Goal: Use online tool/utility

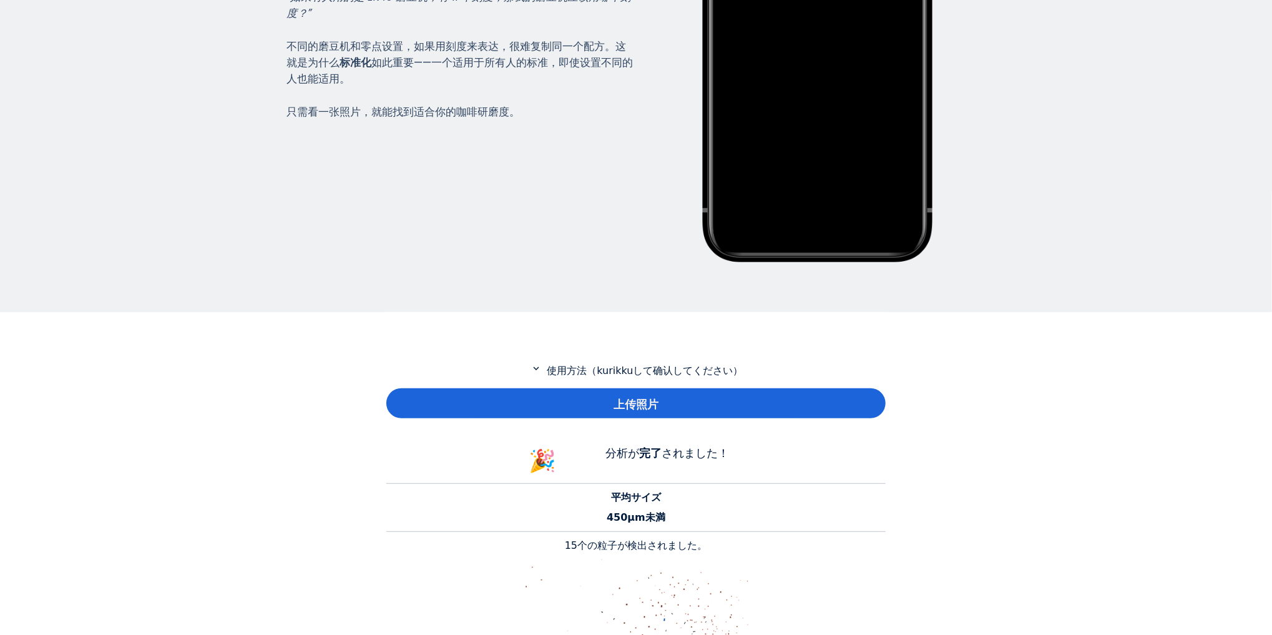
scroll to position [303, 0]
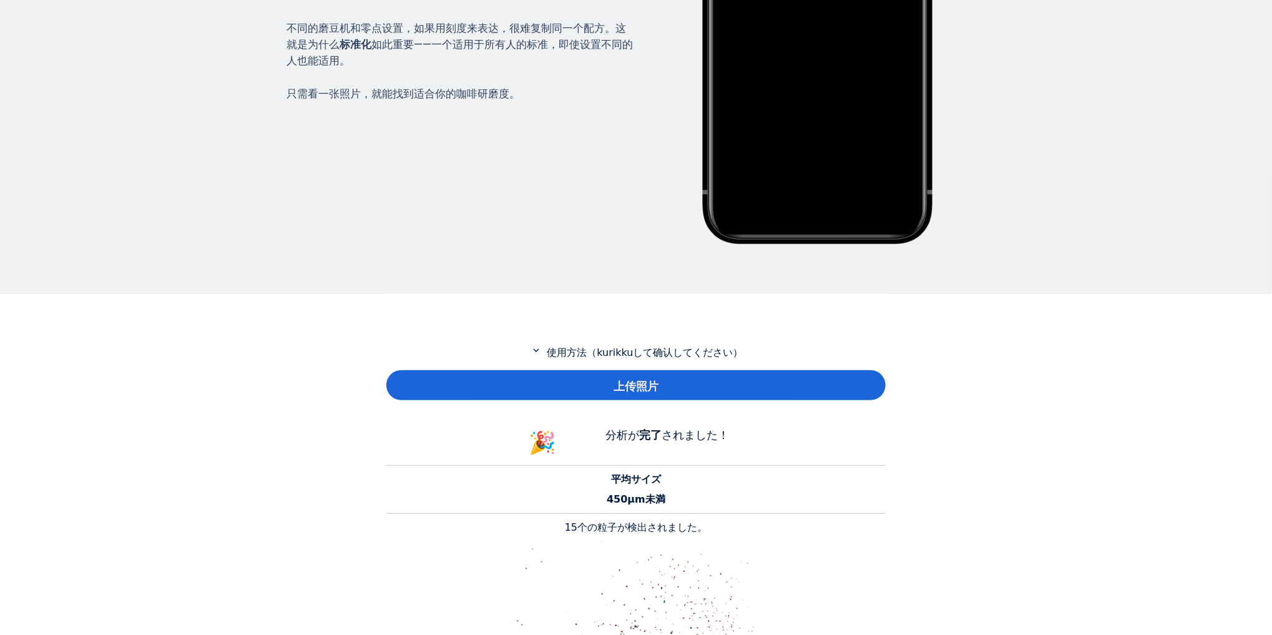
click at [665, 373] on div "上传照片" at bounding box center [635, 385] width 499 height 30
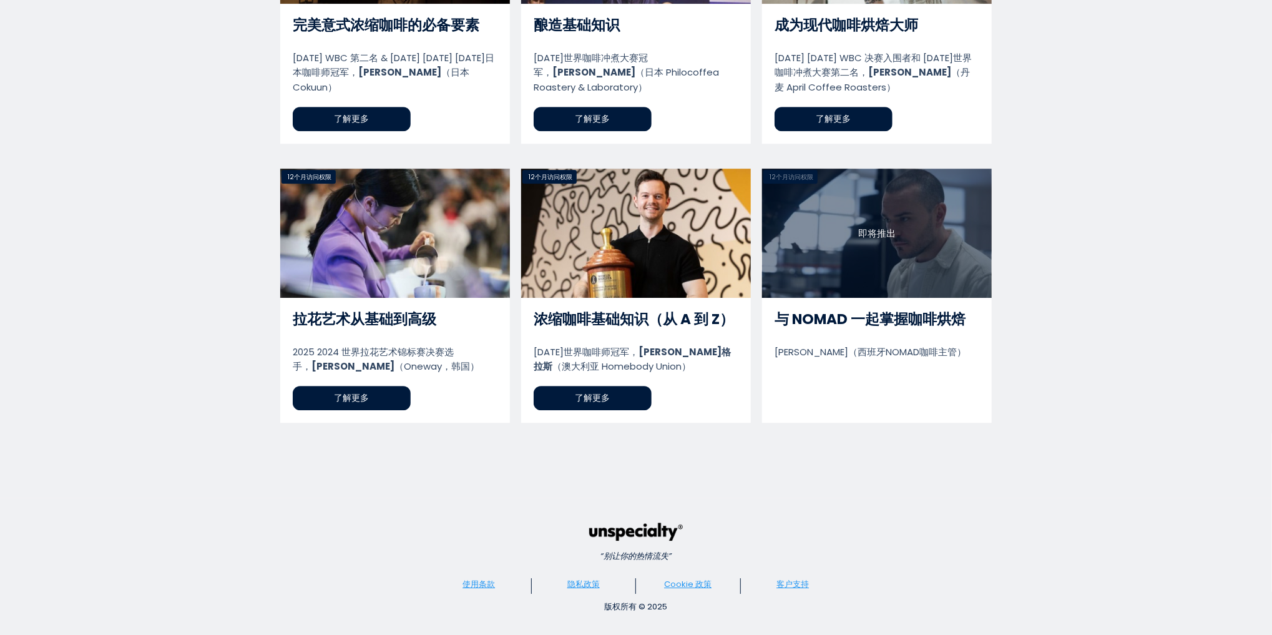
scroll to position [1133, 499]
drag, startPoint x: 805, startPoint y: 454, endPoint x: 311, endPoint y: 367, distance: 501.9
click at [311, 497] on section "“别让你的热情流失” 使用条款 隐私政策 Cookie 政策 客户支持 版权所有 © [DATE]" at bounding box center [636, 567] width 1272 height 140
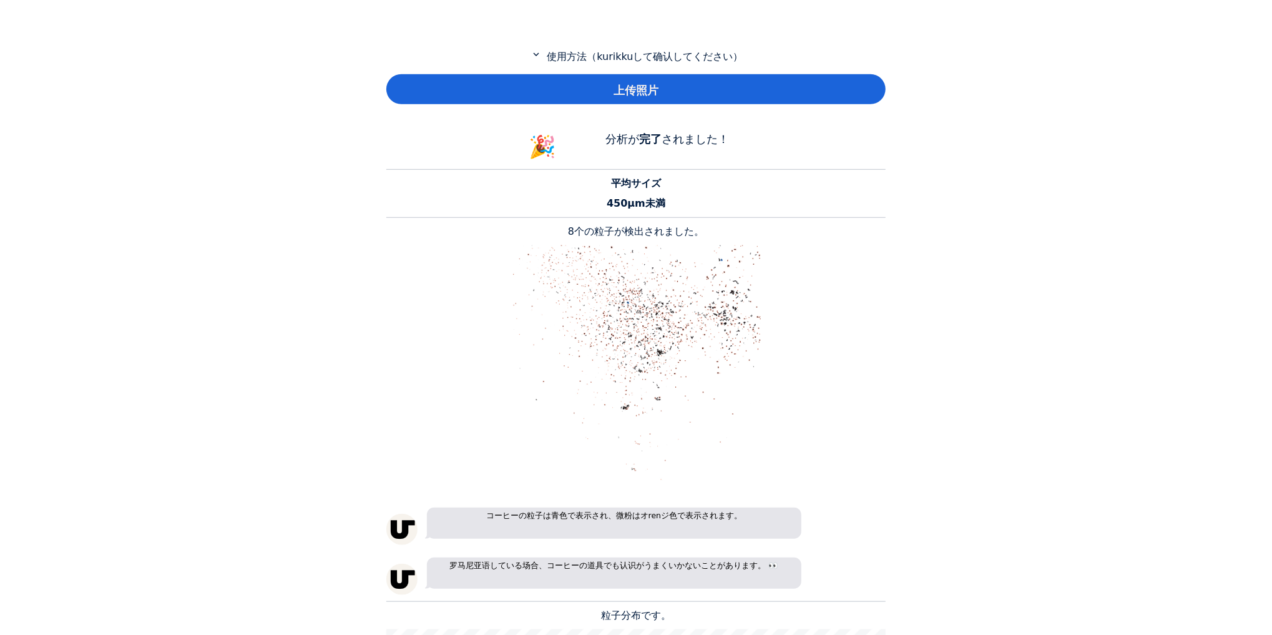
scroll to position [432, 0]
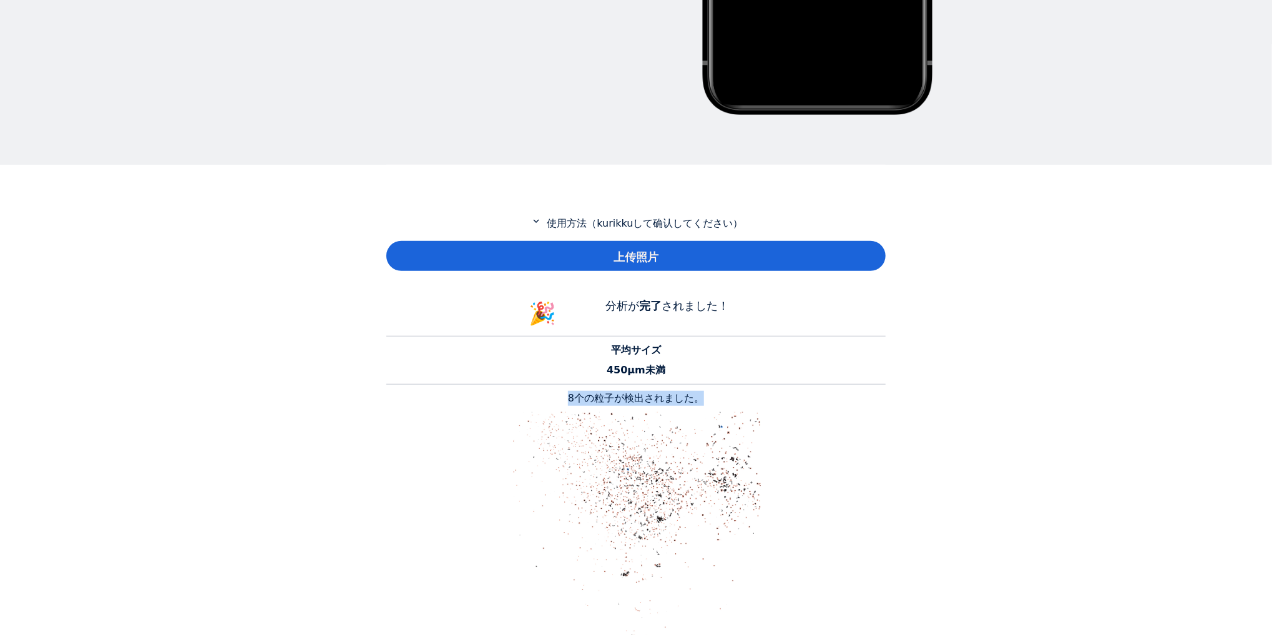
drag, startPoint x: 698, startPoint y: 204, endPoint x: 547, endPoint y: 197, distance: 150.6
click at [547, 391] on p "8个の粒子が検出されました。" at bounding box center [635, 398] width 499 height 15
click at [629, 417] on font "翻译" at bounding box center [636, 422] width 17 height 10
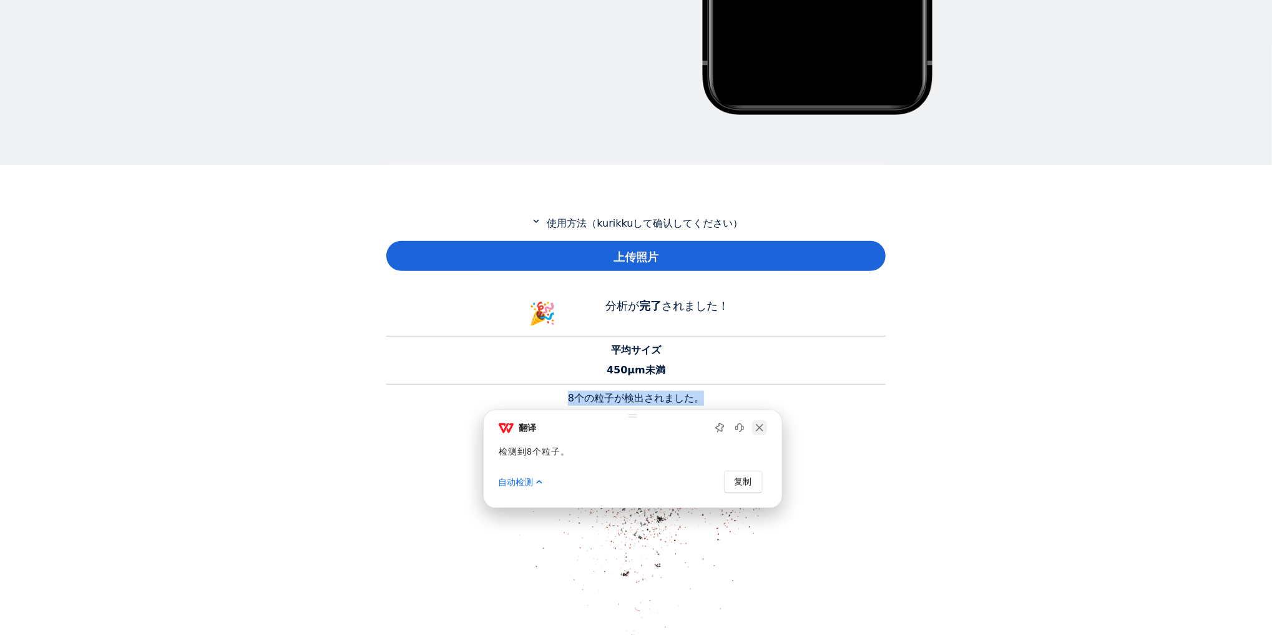
click at [765, 420] on img at bounding box center [759, 427] width 15 height 15
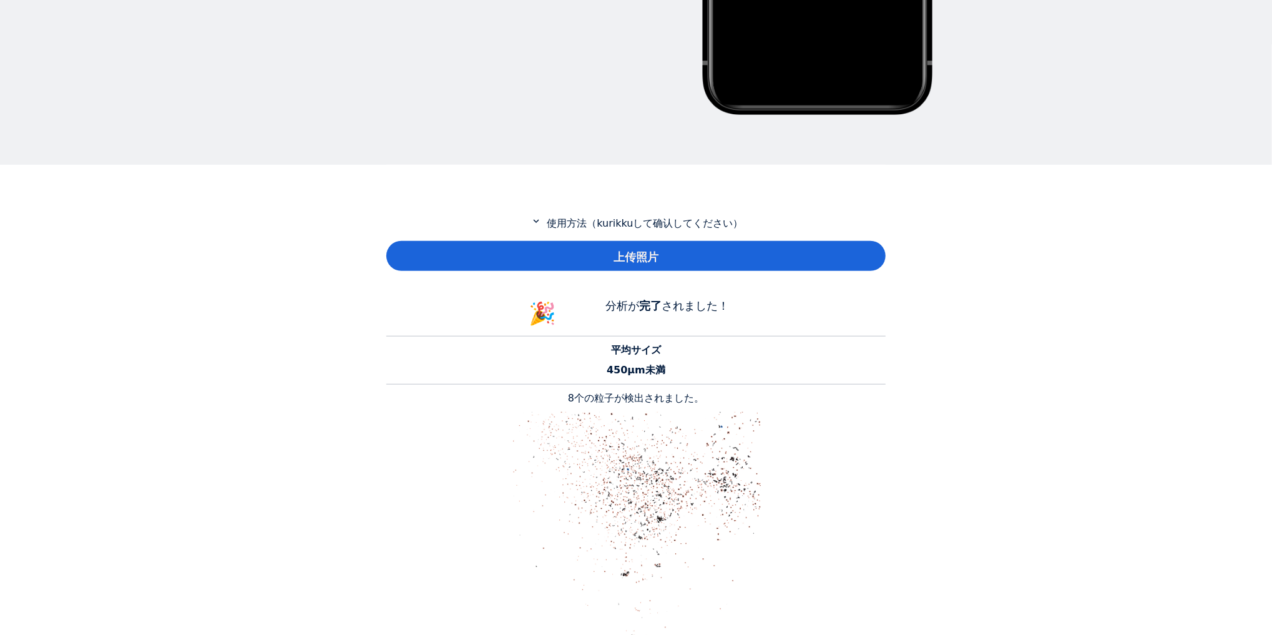
click at [858, 412] on p at bounding box center [635, 537] width 499 height 250
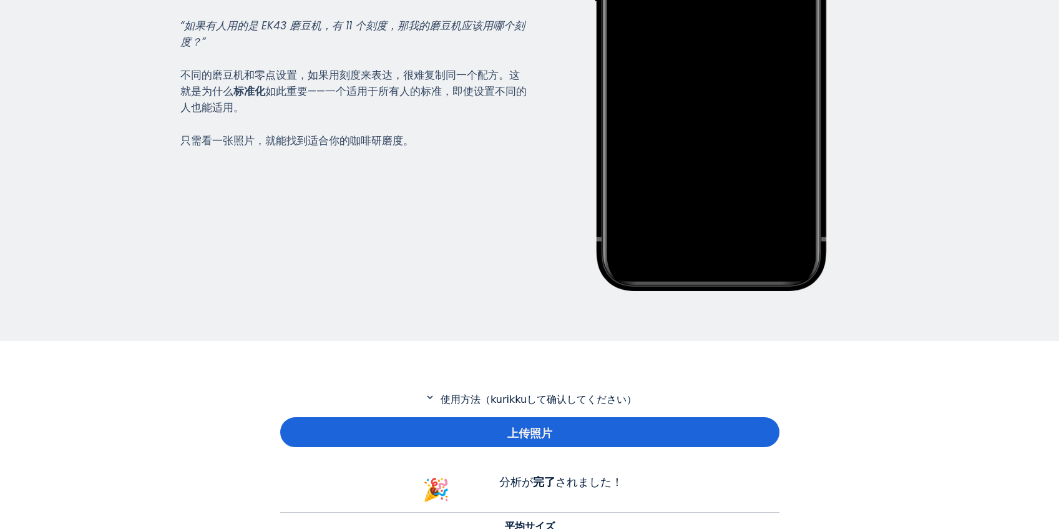
scroll to position [357, 0]
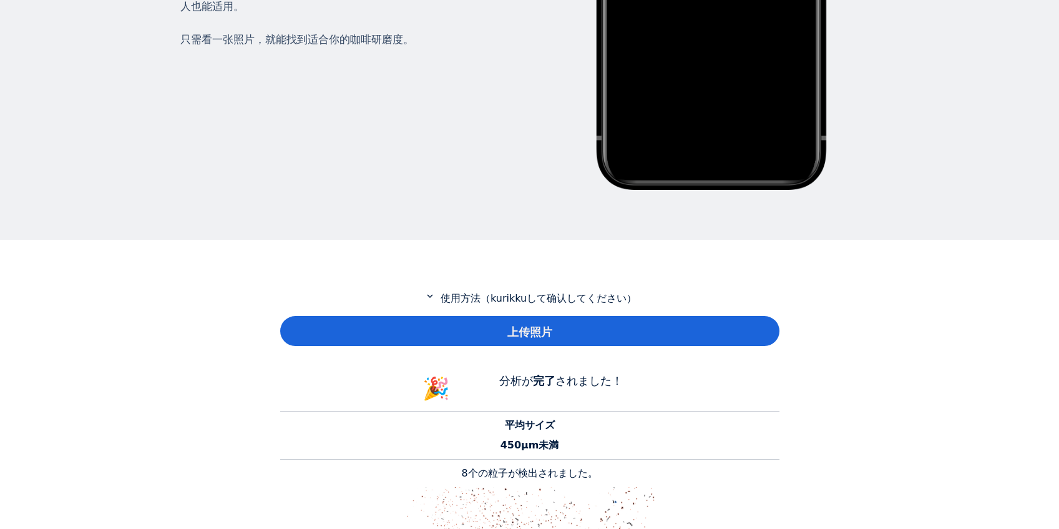
click at [532, 325] on font "上传照片" at bounding box center [529, 331] width 45 height 13
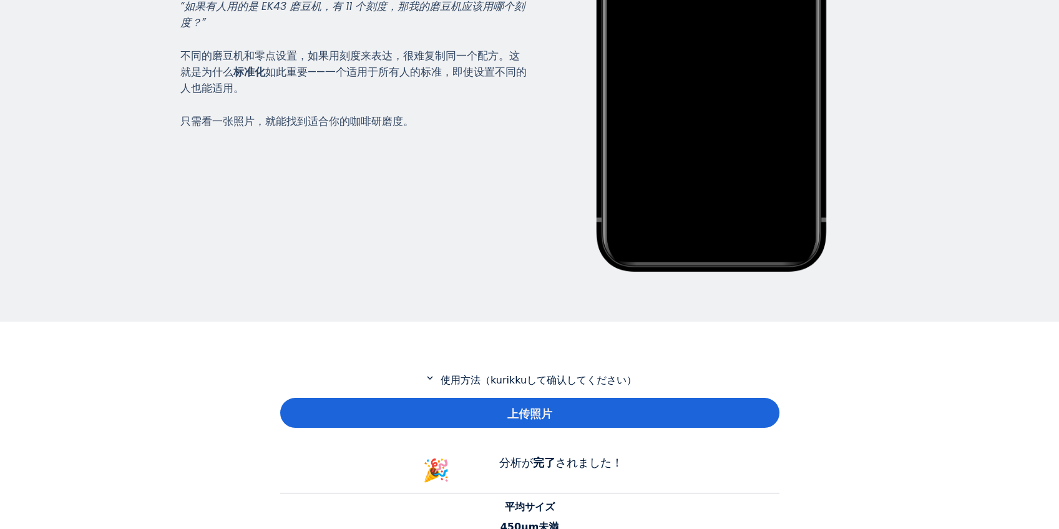
scroll to position [218, 0]
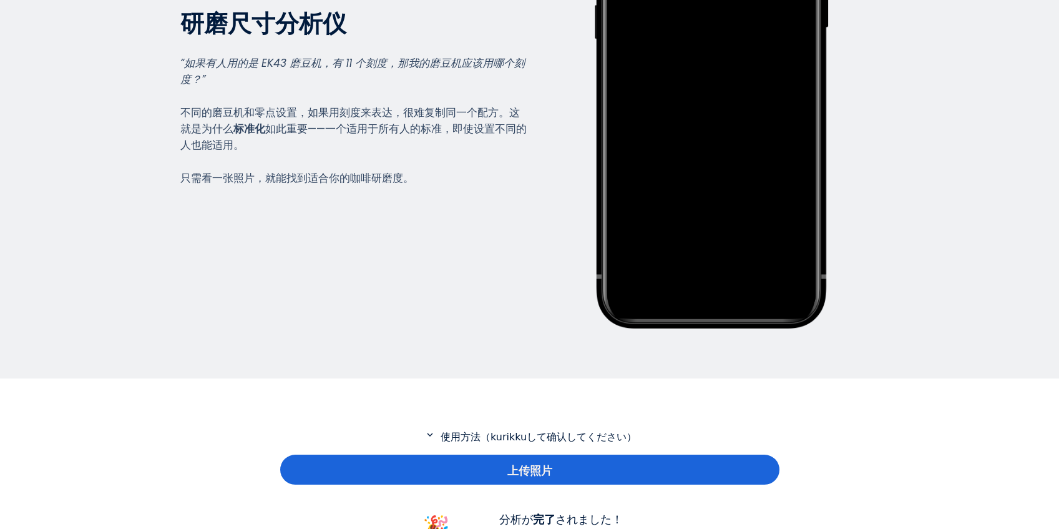
click at [572, 454] on div "上传照片" at bounding box center [529, 469] width 499 height 30
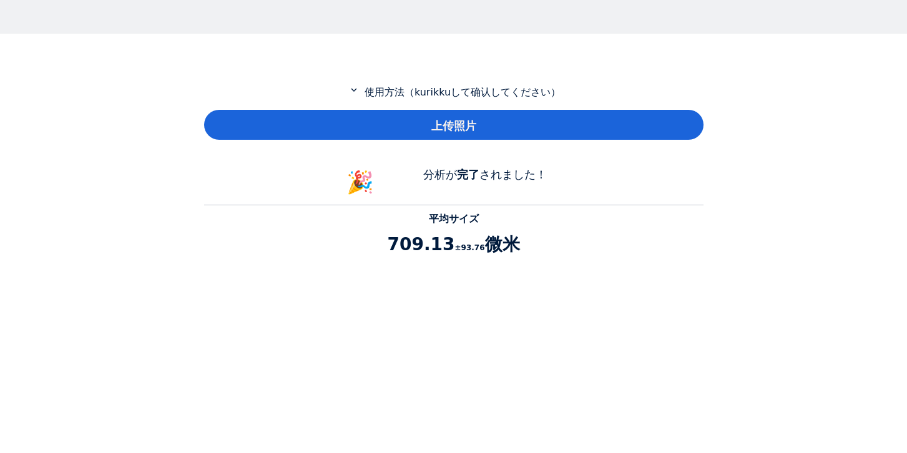
scroll to position [462, 0]
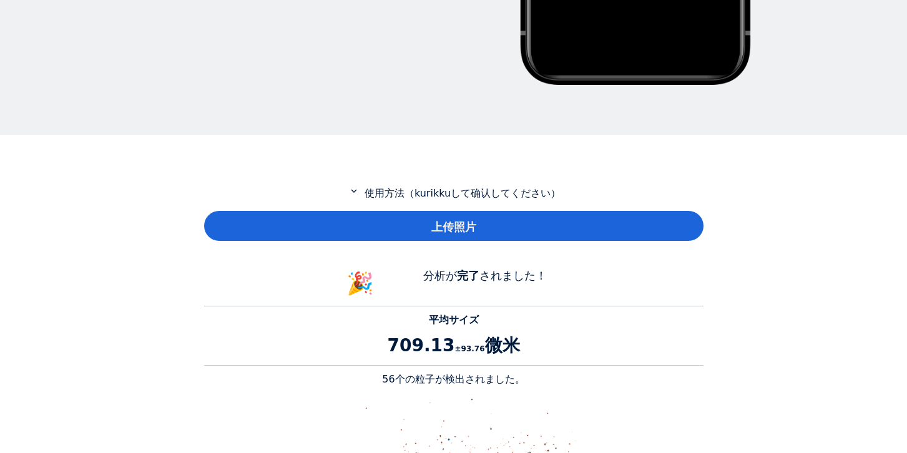
click at [462, 211] on div "上传照片" at bounding box center [453, 226] width 499 height 30
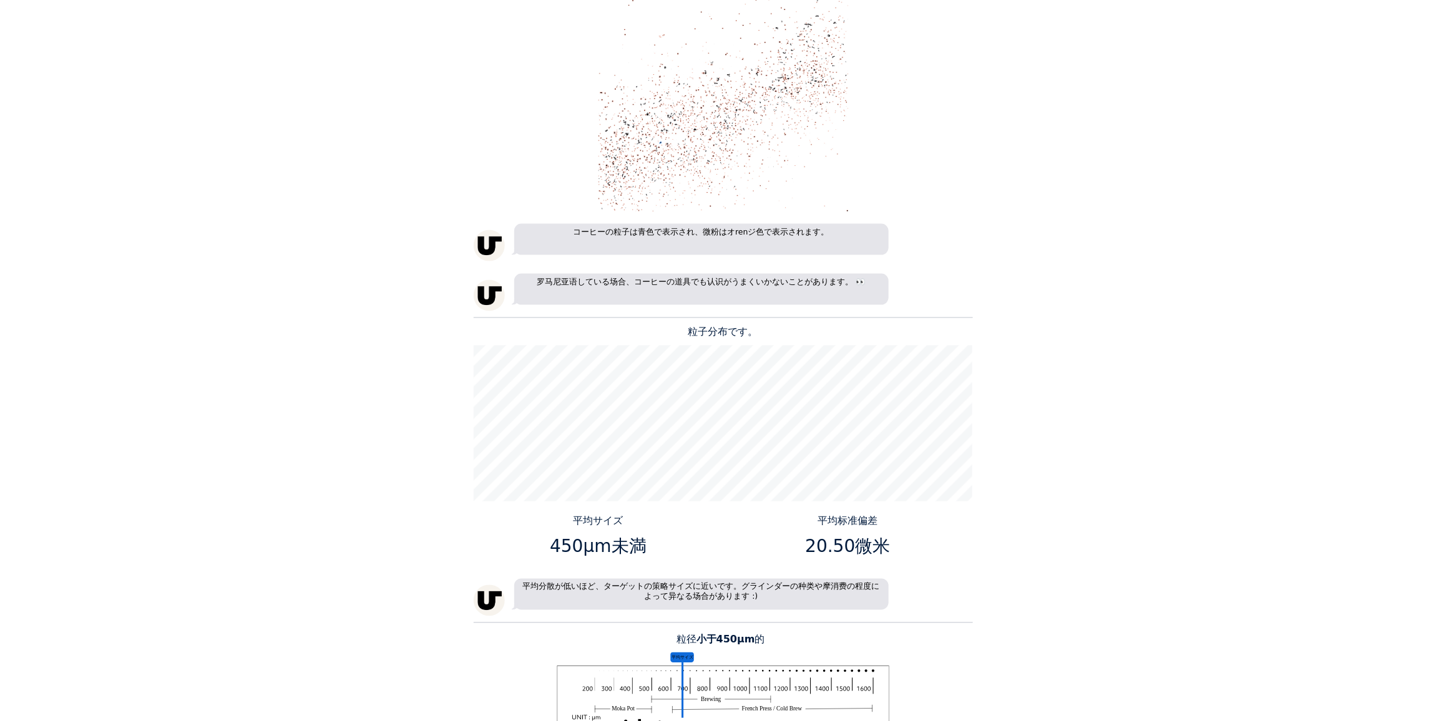
scroll to position [1057, 0]
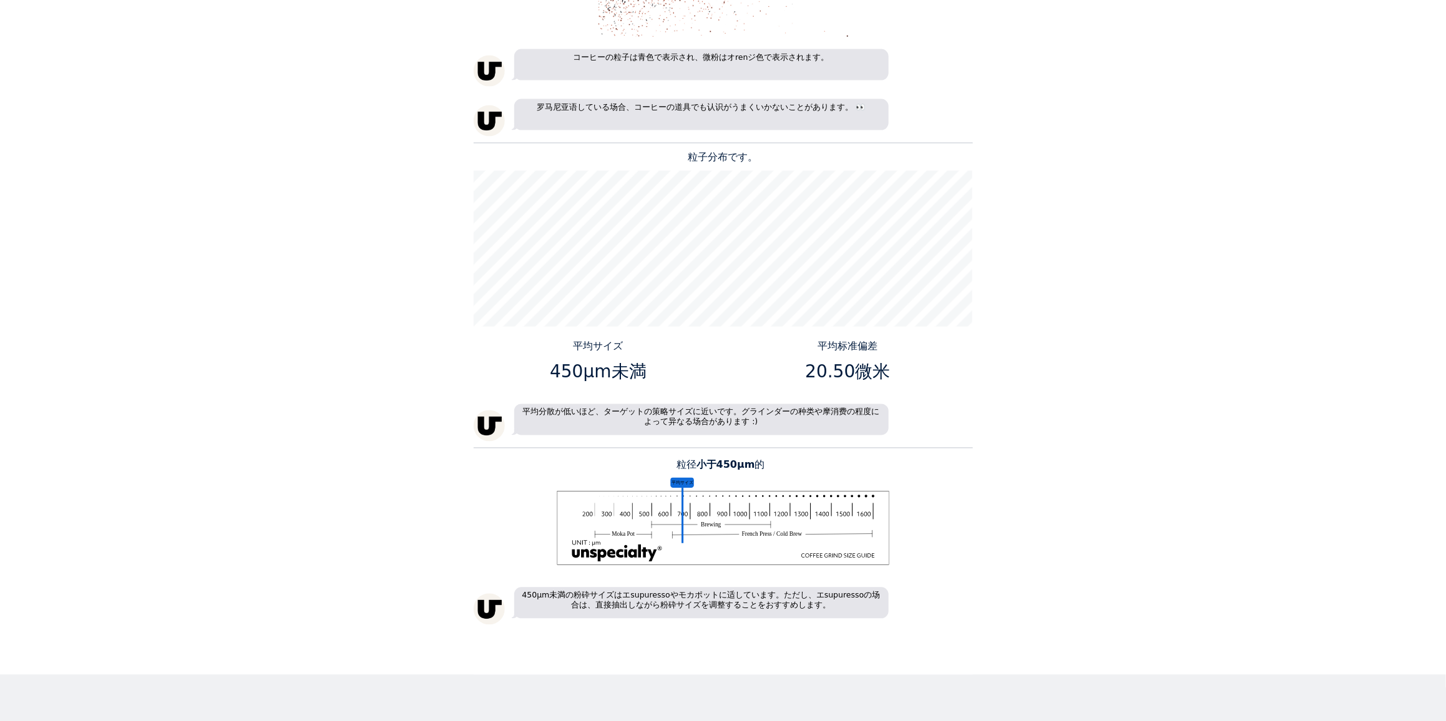
drag, startPoint x: 547, startPoint y: 160, endPoint x: 574, endPoint y: 153, distance: 27.1
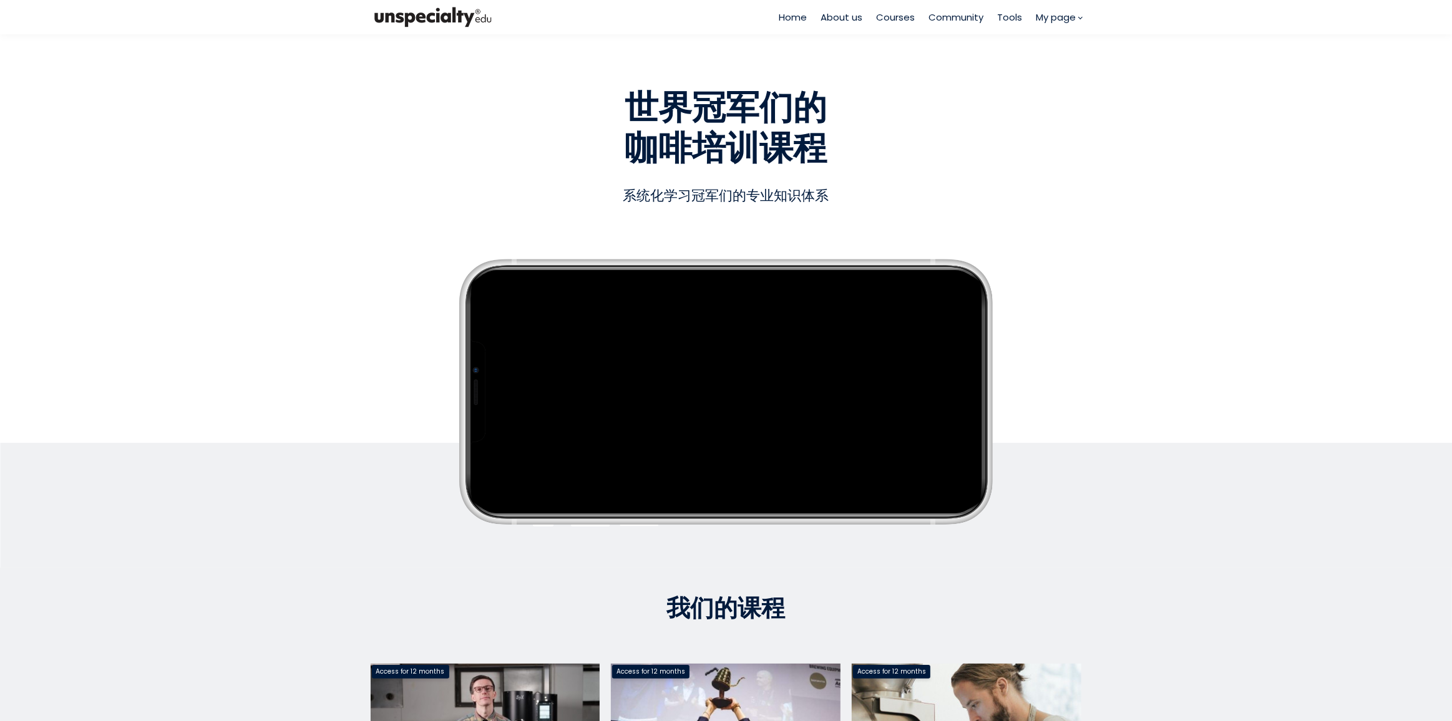
click at [999, 14] on span "Tools" at bounding box center [1010, 17] width 25 height 14
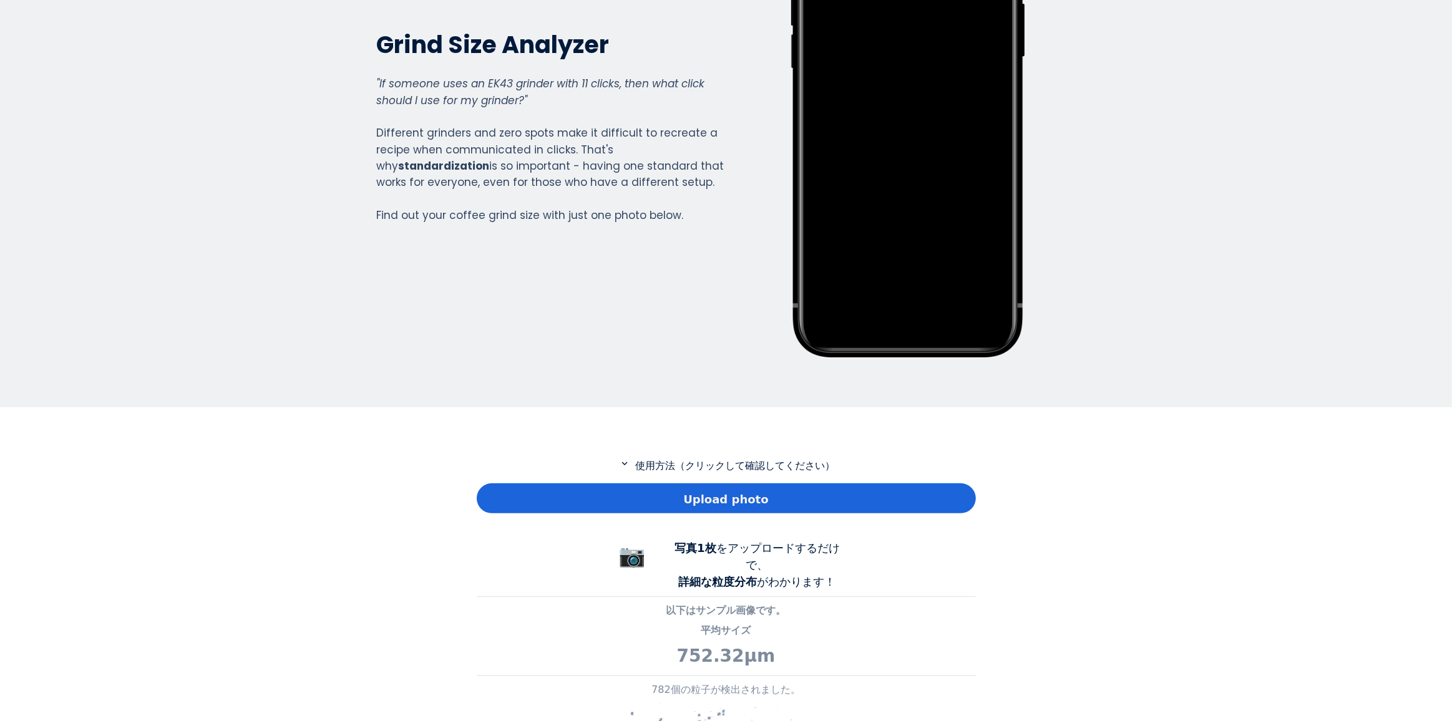
click at [694, 498] on span "Upload photo" at bounding box center [725, 499] width 85 height 17
